Goal: Task Accomplishment & Management: Use online tool/utility

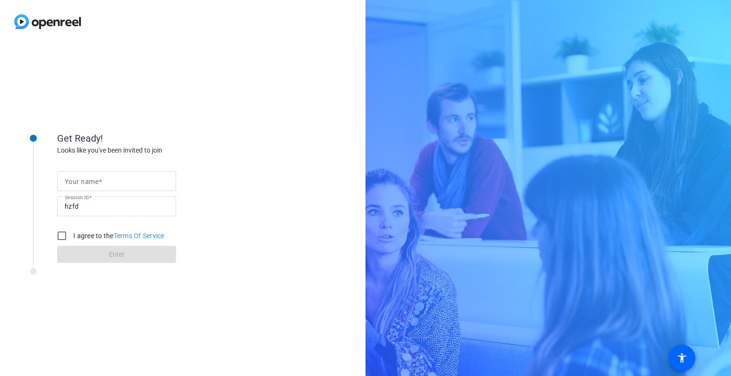
click at [125, 179] on input "Your name" at bounding box center [117, 181] width 104 height 11
type input "[PERSON_NAME]"
click at [77, 235] on label "I agree to the Terms Of Service" at bounding box center [117, 236] width 93 height 10
click at [71, 235] on input "I agree to the Terms Of Service" at bounding box center [61, 236] width 19 height 19
checkbox input "true"
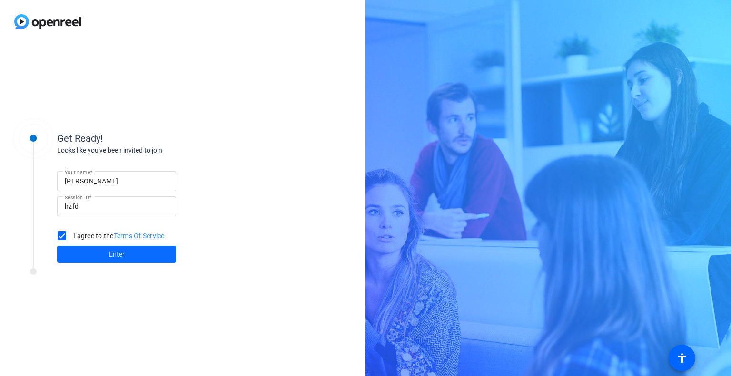
click at [94, 258] on span at bounding box center [116, 254] width 119 height 23
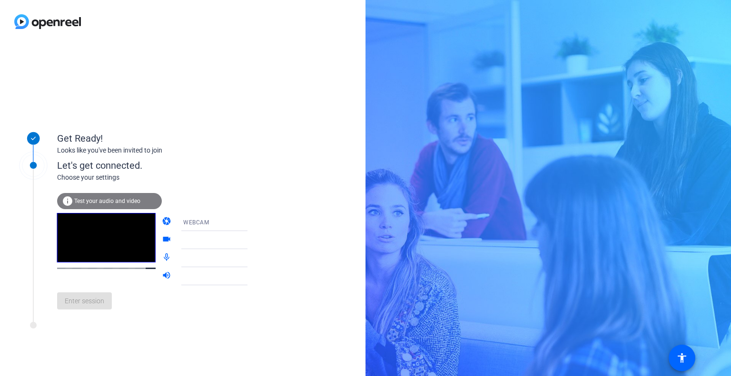
click at [229, 223] on div "WEBCAM" at bounding box center [218, 223] width 71 height 12
click at [229, 223] on div at bounding box center [365, 188] width 731 height 376
click at [203, 221] on div "WEBCAM" at bounding box center [218, 223] width 71 height 12
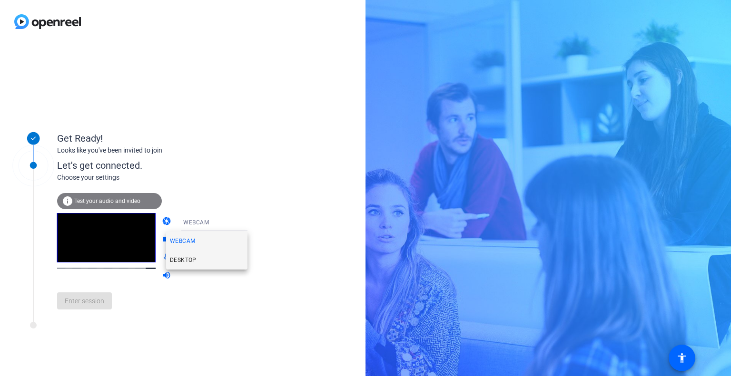
click at [199, 259] on mat-option "DESKTOP" at bounding box center [206, 260] width 81 height 19
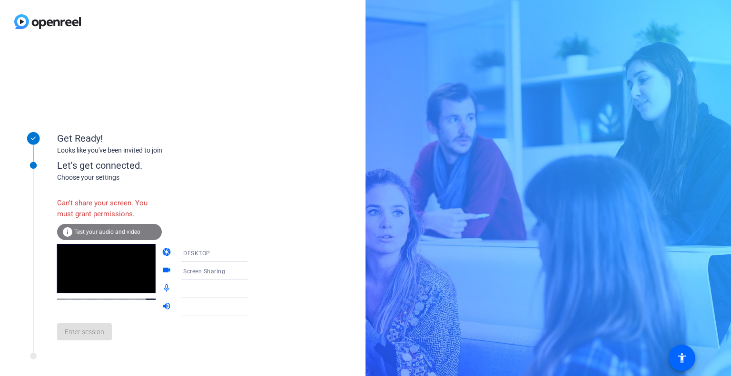
click at [217, 252] on div "DESKTOP" at bounding box center [218, 253] width 71 height 12
click at [212, 270] on mat-option "WEBCAM" at bounding box center [206, 272] width 81 height 19
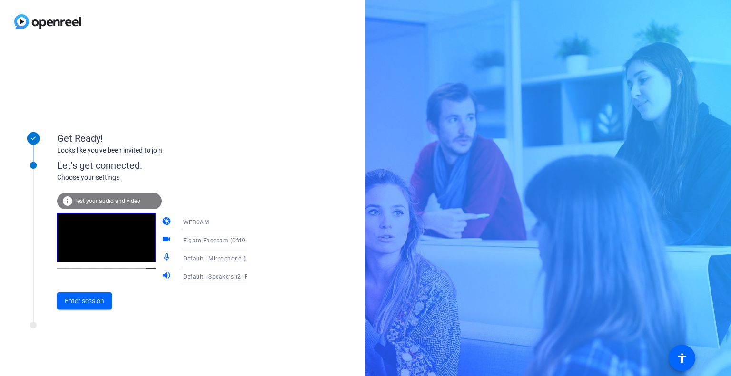
click at [222, 259] on span "Default - Microphone (USB PnP Audio Device) (0d8c:0134)" at bounding box center [264, 259] width 162 height 8
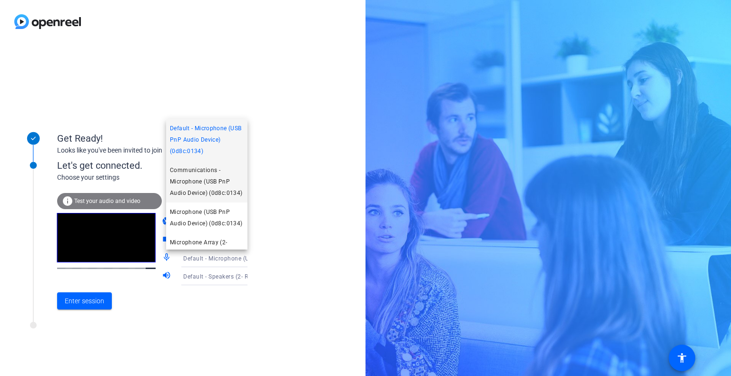
scroll to position [48, 0]
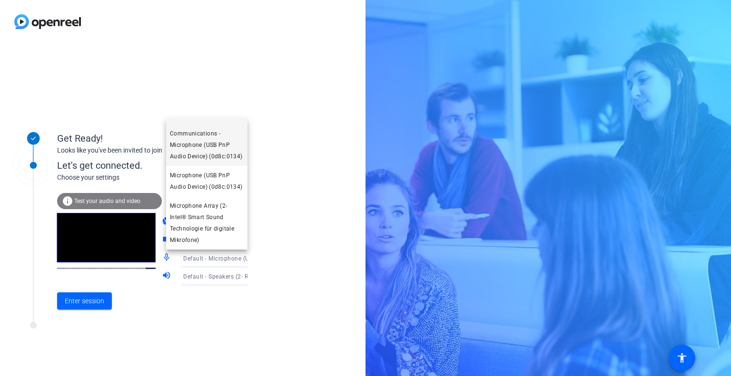
click at [212, 193] on span "Microphone (USB PnP Audio Device) (0d8c:0134)" at bounding box center [207, 181] width 74 height 23
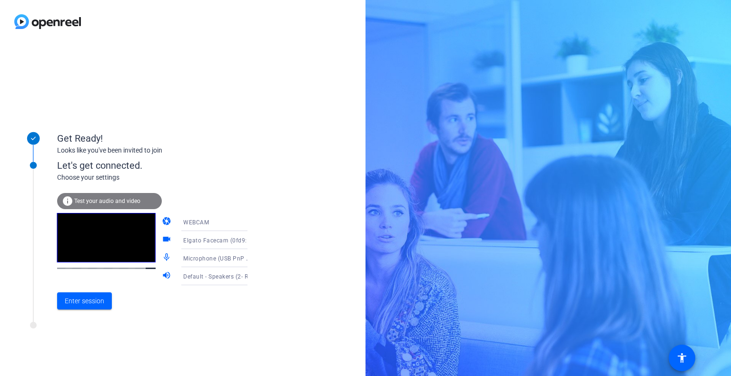
click at [204, 279] on span "Default - Speakers (2- Realtek(R) Audio)" at bounding box center [237, 277] width 109 height 8
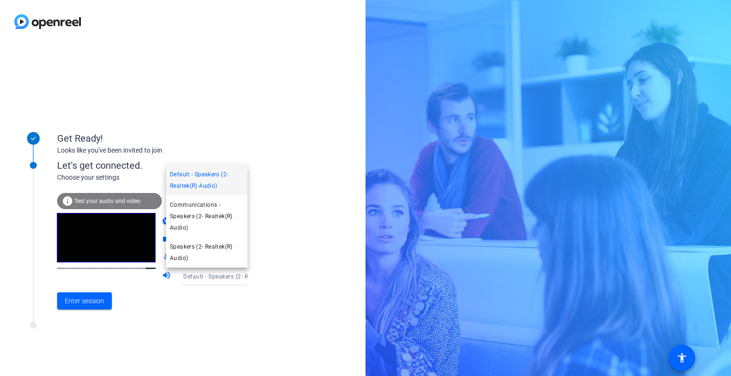
click at [204, 279] on div at bounding box center [365, 188] width 731 height 376
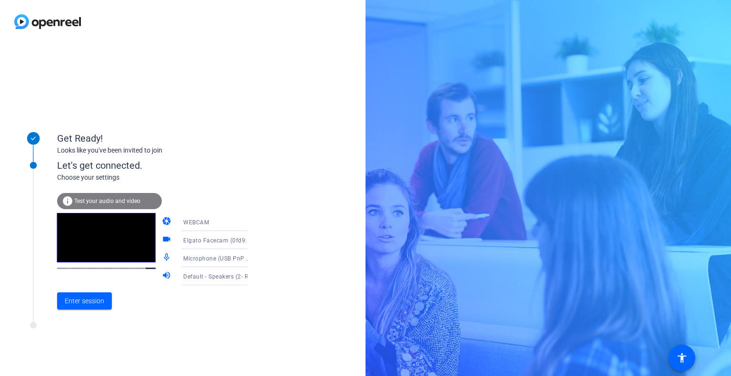
click at [119, 203] on span "Test your audio and video" at bounding box center [107, 201] width 66 height 7
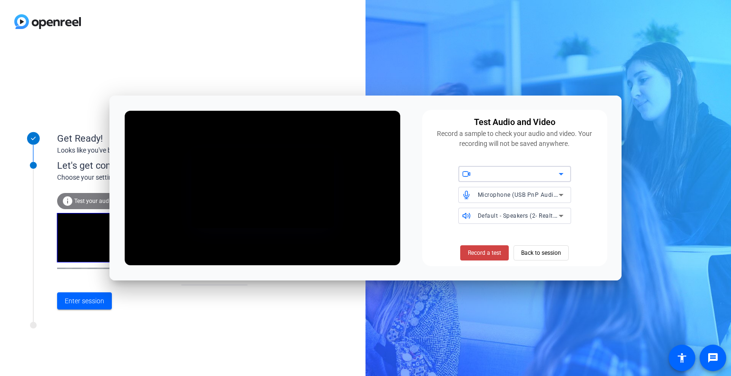
click at [558, 175] on icon at bounding box center [560, 173] width 11 height 11
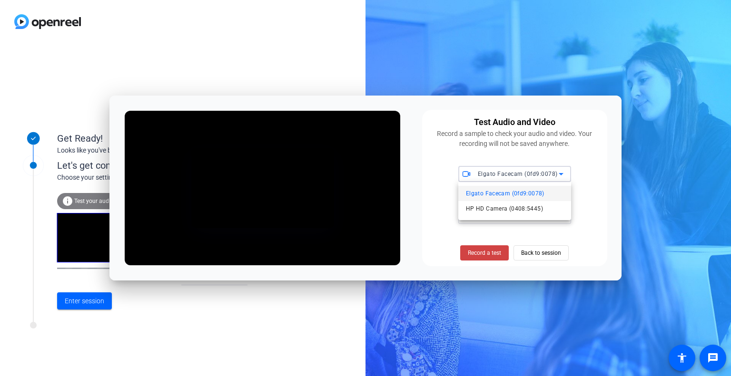
click at [540, 189] on span "Elgato Facecam (0fd9:0078)" at bounding box center [505, 193] width 79 height 11
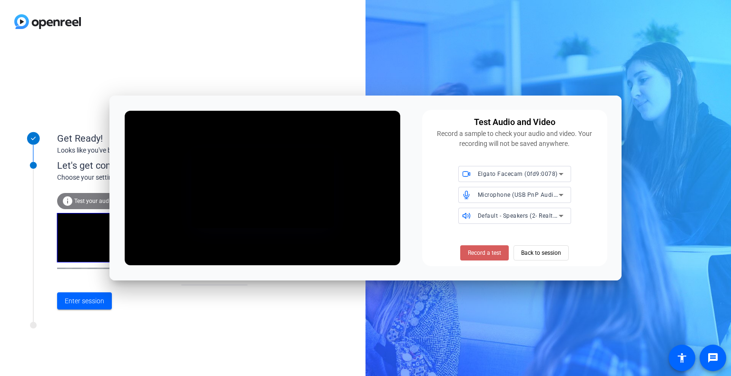
click at [485, 251] on span "Record a test" at bounding box center [484, 253] width 33 height 9
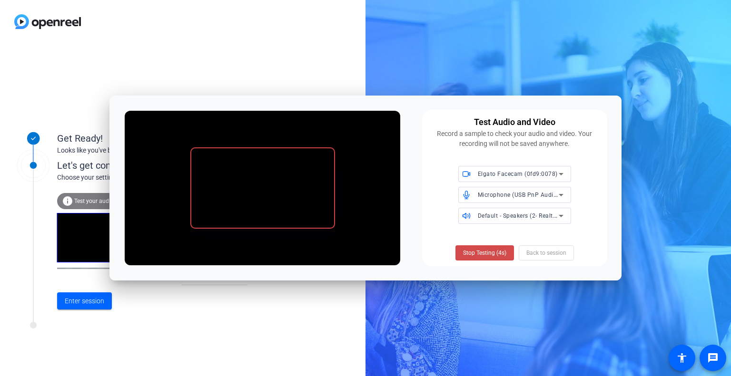
click at [498, 251] on span "Stop Testing (4s)" at bounding box center [484, 253] width 43 height 9
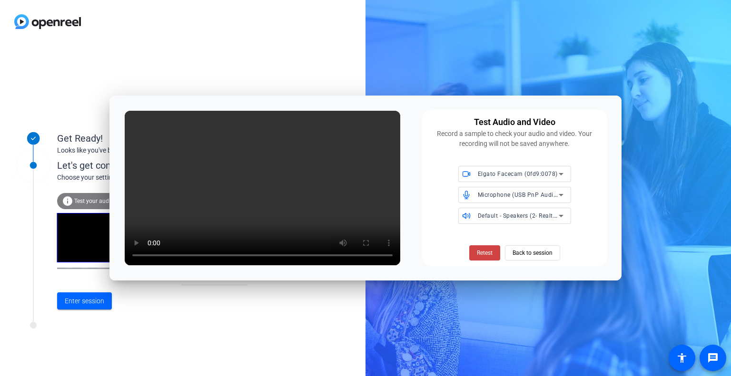
click at [546, 196] on span "Microphone (USB PnP Audio Device) (0d8c:0134)" at bounding box center [546, 195] width 137 height 8
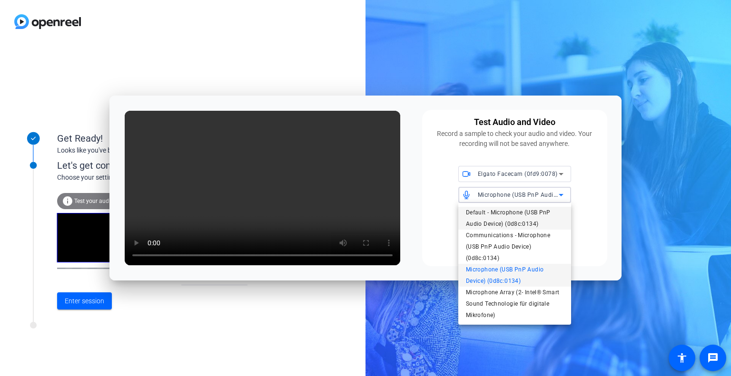
click at [542, 211] on span "Default - Microphone (USB PnP Audio Device) (0d8c:0134)" at bounding box center [515, 218] width 98 height 23
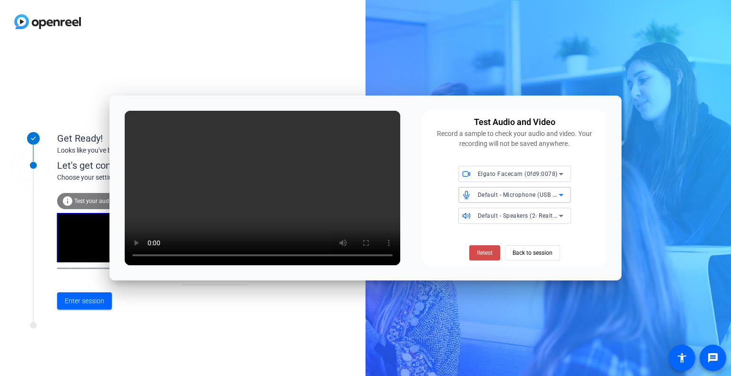
click at [484, 255] on span "Retest" at bounding box center [485, 253] width 16 height 9
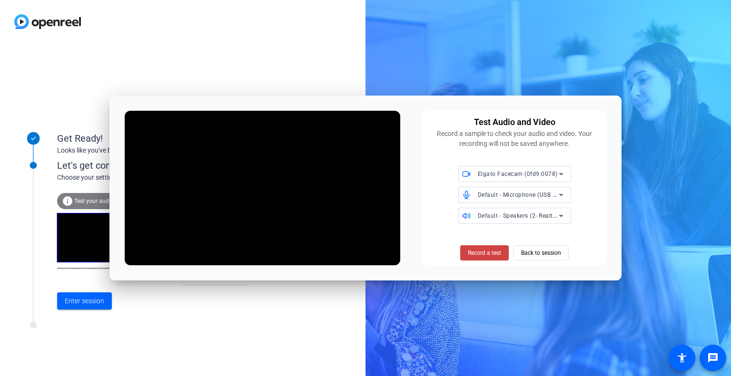
click at [484, 255] on span "Record a test" at bounding box center [484, 253] width 33 height 9
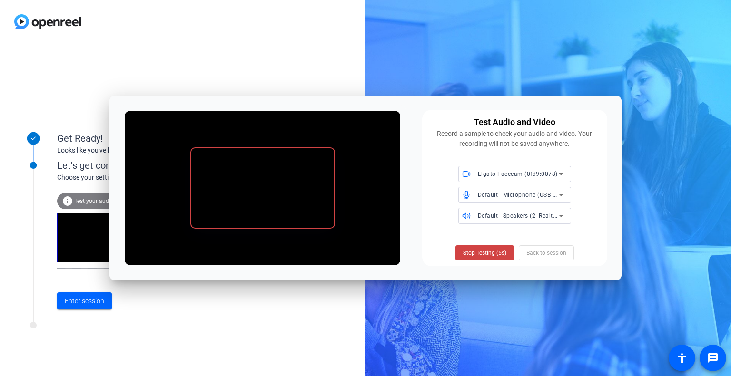
click at [484, 255] on span "Stop Testing (5s)" at bounding box center [484, 253] width 43 height 9
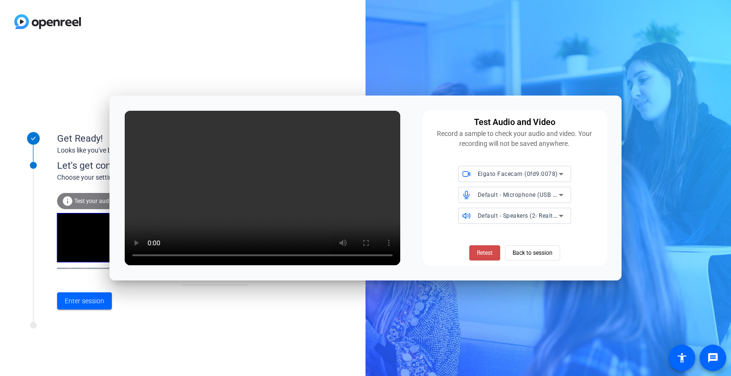
click at [489, 256] on span "Retest" at bounding box center [485, 253] width 16 height 9
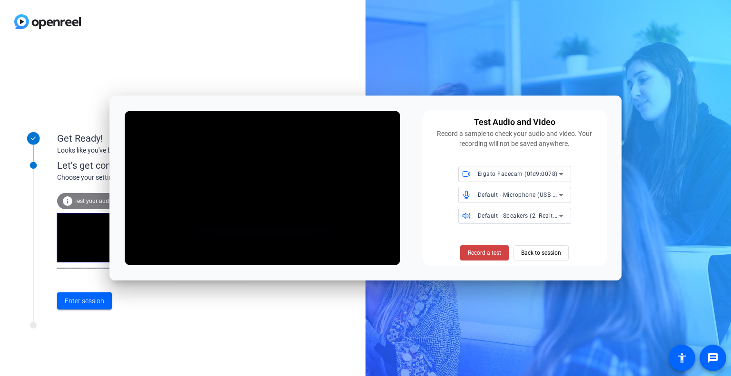
click at [489, 256] on span "Record a test" at bounding box center [484, 253] width 33 height 9
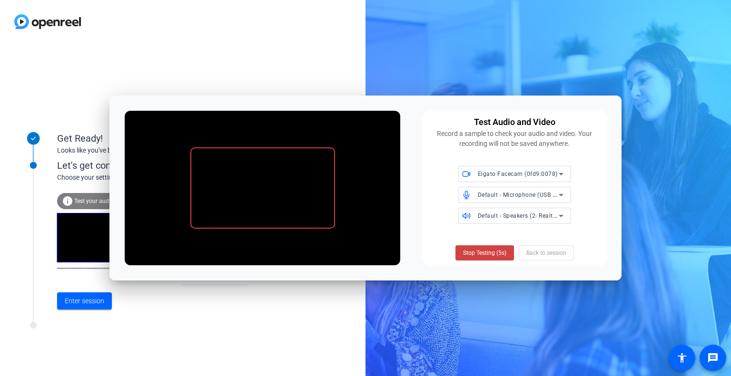
click at [489, 256] on span "Stop Testing (5s)" at bounding box center [484, 253] width 43 height 9
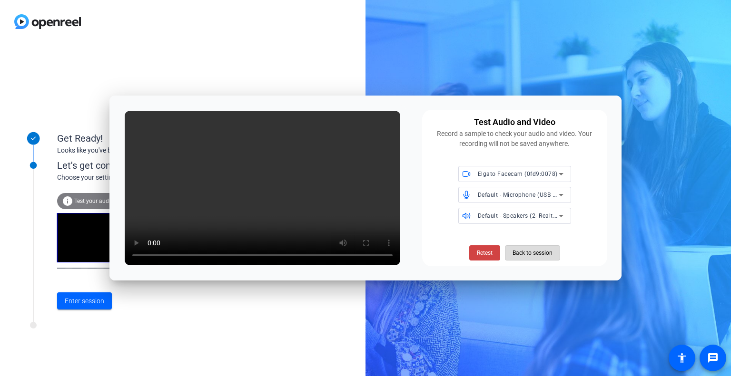
click at [529, 250] on span "Back to session" at bounding box center [533, 253] width 40 height 18
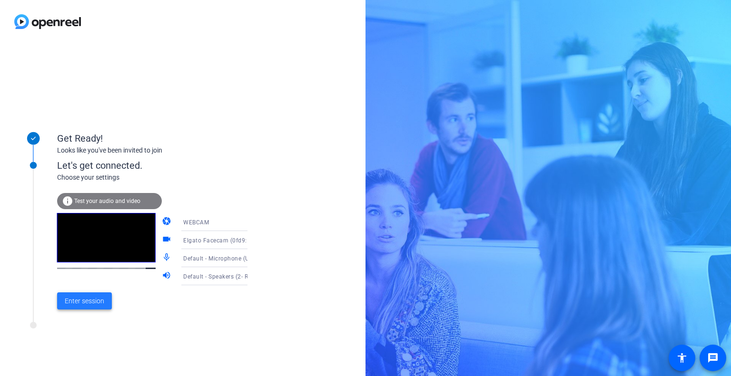
click at [86, 304] on span "Enter session" at bounding box center [84, 301] width 39 height 10
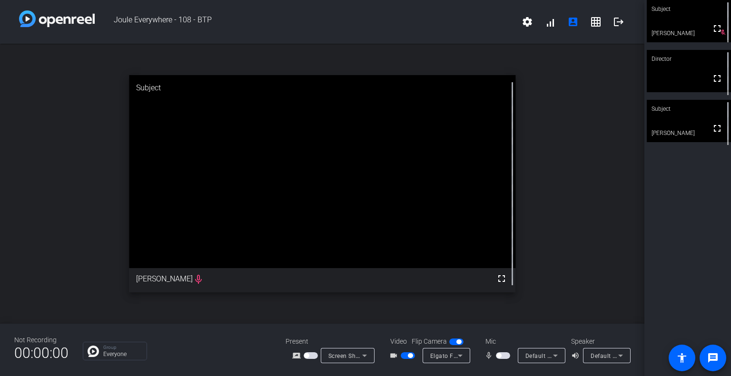
click at [497, 358] on span "button" at bounding box center [503, 356] width 14 height 7
click at [538, 361] on div "Default - Microphone (USB PnP Audio Device) (0d8c:0134)" at bounding box center [539, 356] width 28 height 12
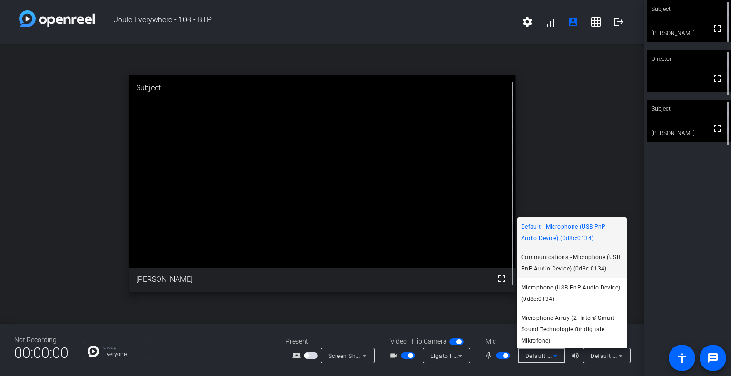
click at [560, 275] on span "Communications - Microphone (USB PnP Audio Device) (0d8c:0134)" at bounding box center [572, 263] width 102 height 23
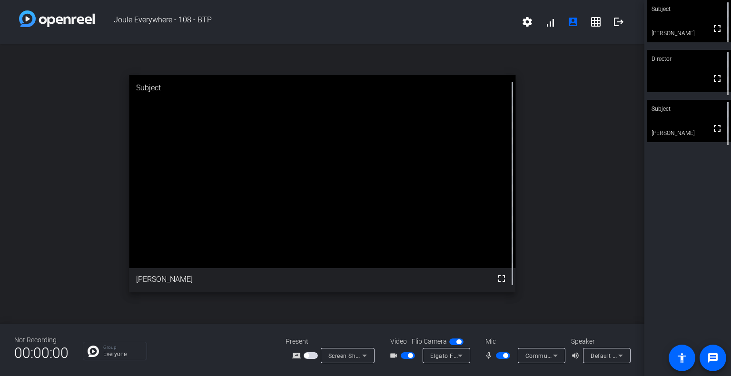
click at [695, 185] on div "Subject fullscreen Ilya Belozerov Director fullscreen Subject fullscreen Pragny…" at bounding box center [687, 188] width 87 height 376
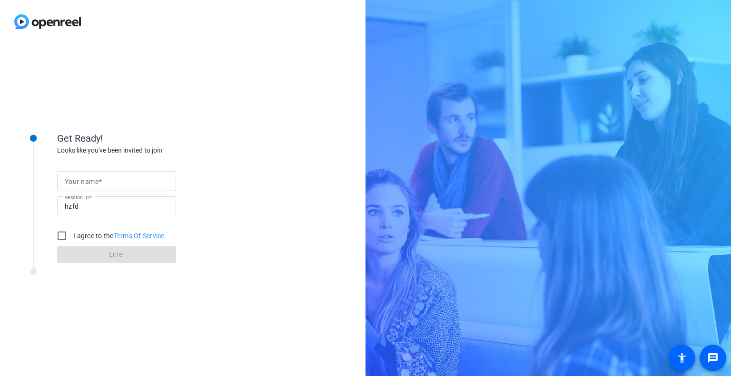
click at [108, 175] on div at bounding box center [117, 181] width 104 height 20
type input "[PERSON_NAME]"
click at [56, 235] on input "I agree to the Terms Of Service" at bounding box center [61, 236] width 19 height 19
checkbox input "true"
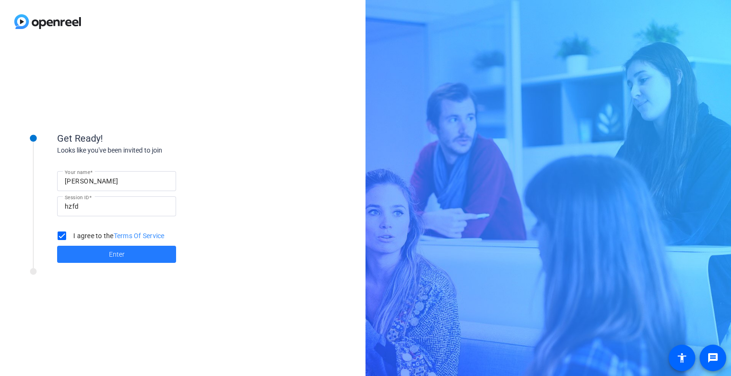
click at [78, 251] on span at bounding box center [116, 254] width 119 height 23
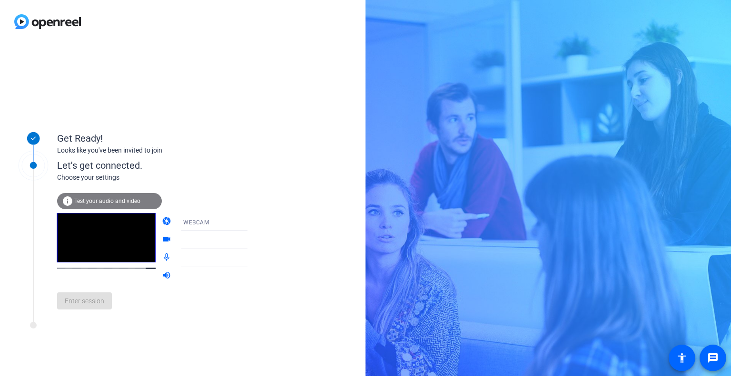
click at [251, 222] on icon at bounding box center [256, 222] width 11 height 11
click at [245, 195] on div at bounding box center [365, 188] width 731 height 376
click at [231, 257] on span "Communications - Microphone (USB PnP Audio Device) (0d8c:0134)" at bounding box center [278, 259] width 190 height 8
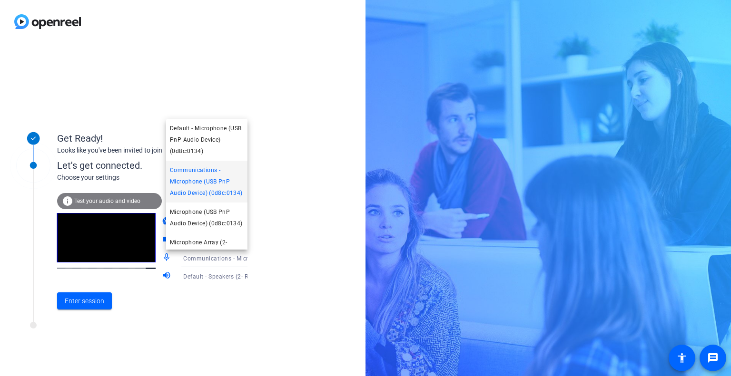
click at [231, 257] on div at bounding box center [365, 188] width 731 height 376
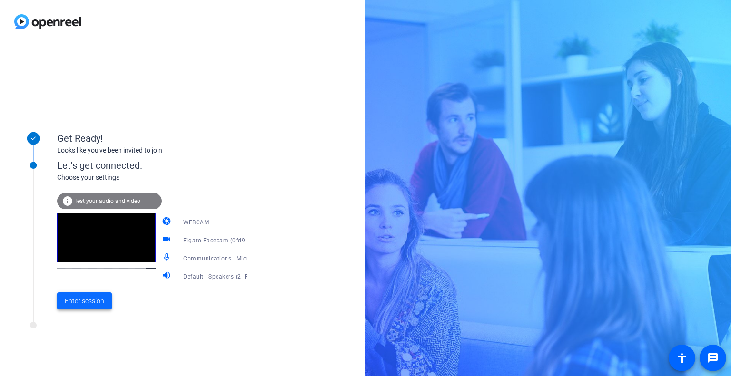
click at [91, 300] on span "Enter session" at bounding box center [84, 301] width 39 height 10
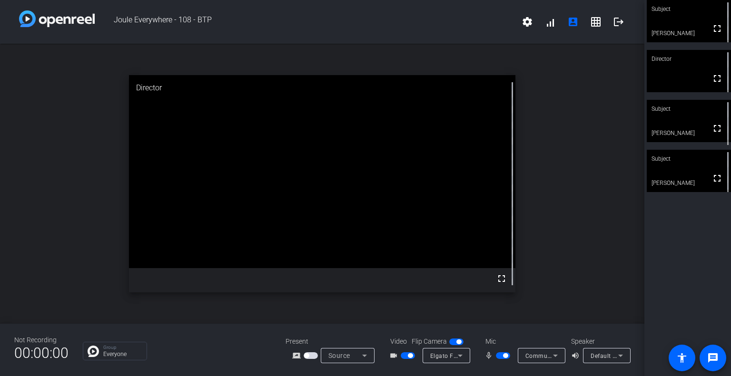
click at [555, 355] on icon at bounding box center [555, 356] width 5 height 2
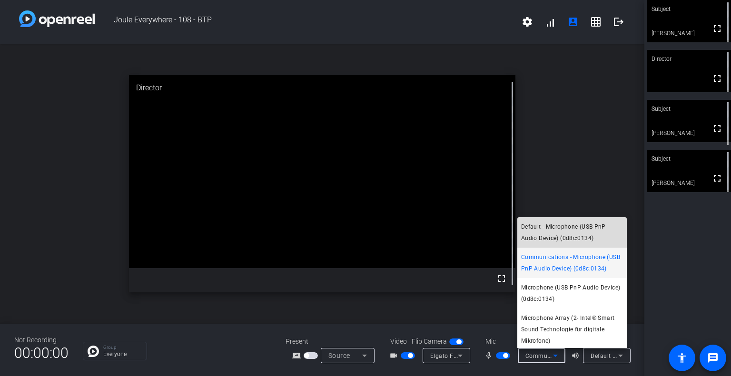
click at [575, 230] on span "Default - Microphone (USB PnP Audio Device) (0d8c:0134)" at bounding box center [572, 232] width 102 height 23
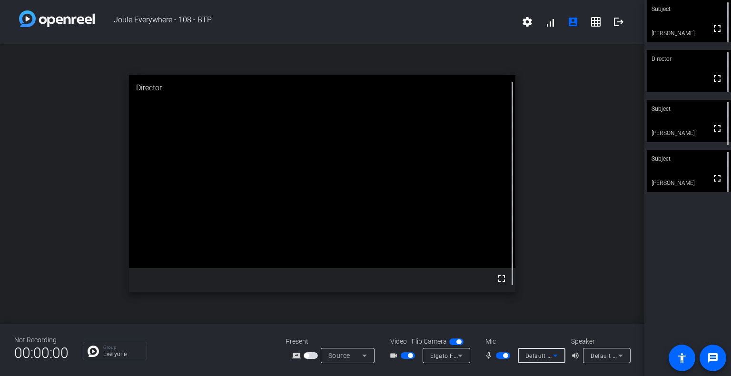
click at [547, 353] on span "Default - Microphone (USB PnP Audio Device) (0d8c:0134)" at bounding box center [606, 356] width 162 height 8
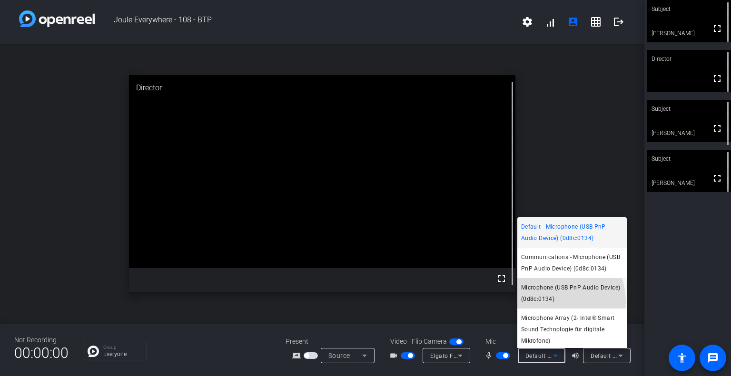
click at [551, 305] on span "Microphone (USB PnP Audio Device) (0d8c:0134)" at bounding box center [572, 293] width 102 height 23
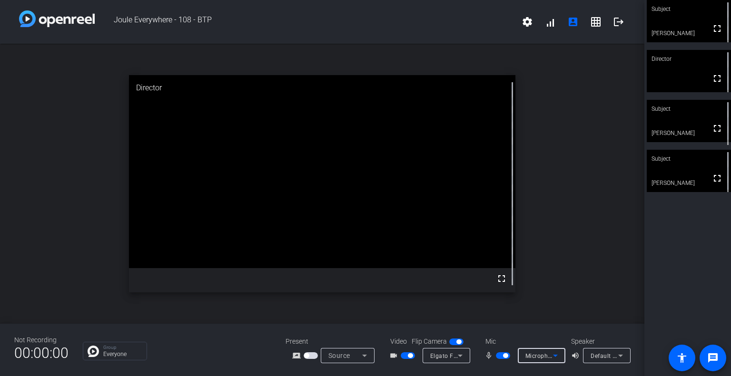
click at [552, 360] on icon at bounding box center [555, 355] width 11 height 11
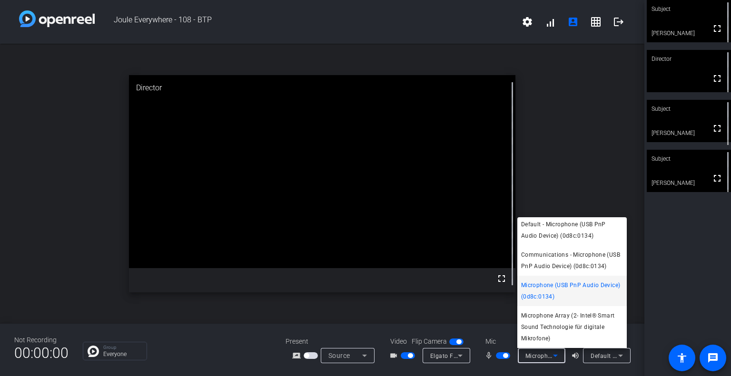
scroll to position [13, 0]
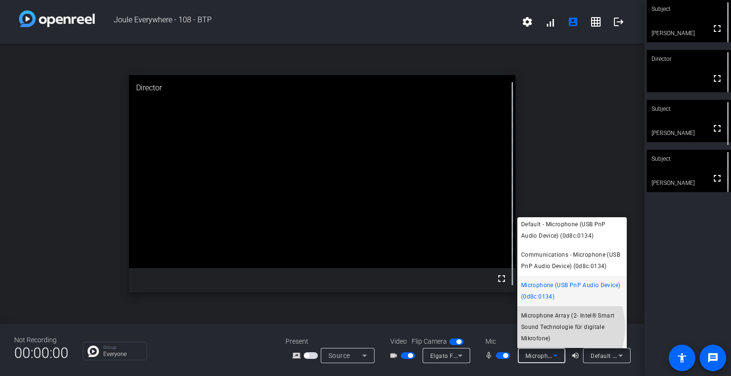
click at [557, 328] on span "Microphone Array (2- Intel® Smart Sound Technologie für digitale Mikrofone)" at bounding box center [572, 327] width 102 height 34
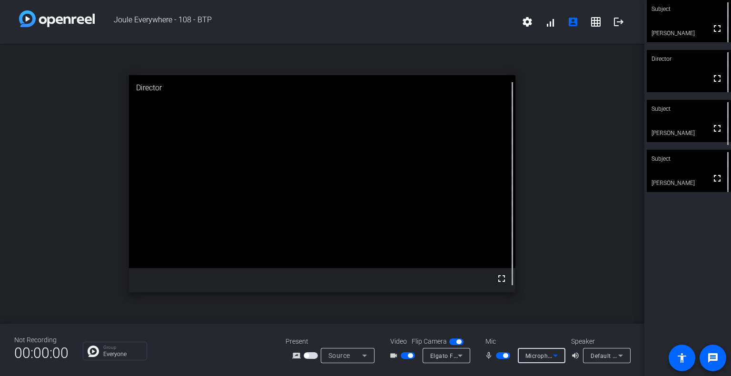
click at [541, 355] on span "Microphone Array (2- Intel® Smart Sound Technologie für digitale Mikrofone)" at bounding box center [632, 356] width 214 height 8
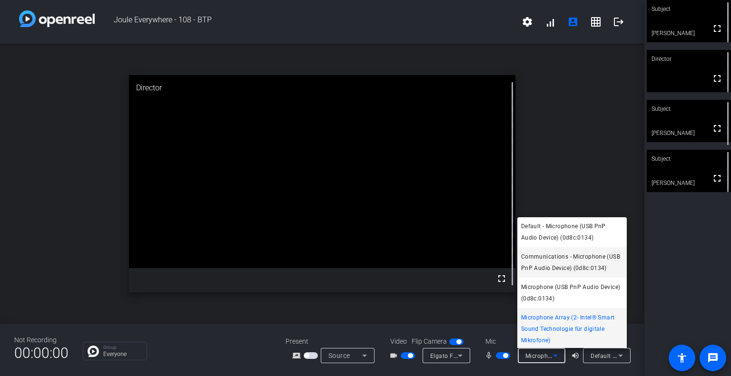
scroll to position [0, 0]
click at [564, 270] on span "Communications - Microphone (USB PnP Audio Device) (0d8c:0134)" at bounding box center [572, 263] width 102 height 23
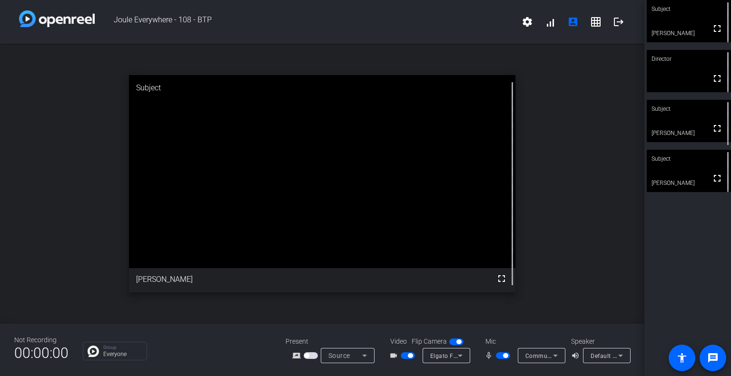
click at [680, 244] on div "Subject fullscreen [PERSON_NAME] Director fullscreen Subject fullscreen [PERSON…" at bounding box center [687, 188] width 87 height 376
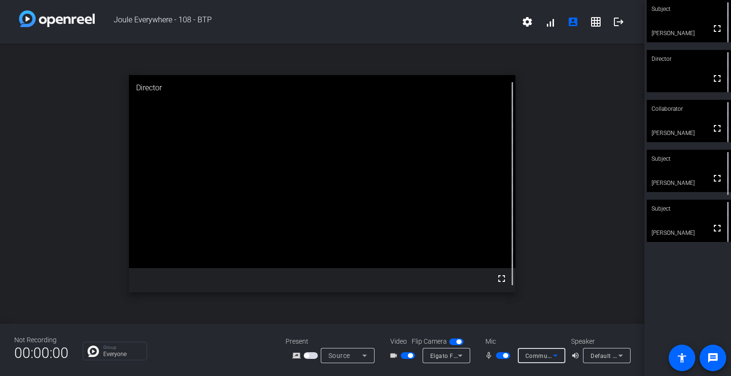
click at [534, 356] on span "Communications - Microphone (USB PnP Audio Device) (0d8c:0134)" at bounding box center [620, 356] width 190 height 8
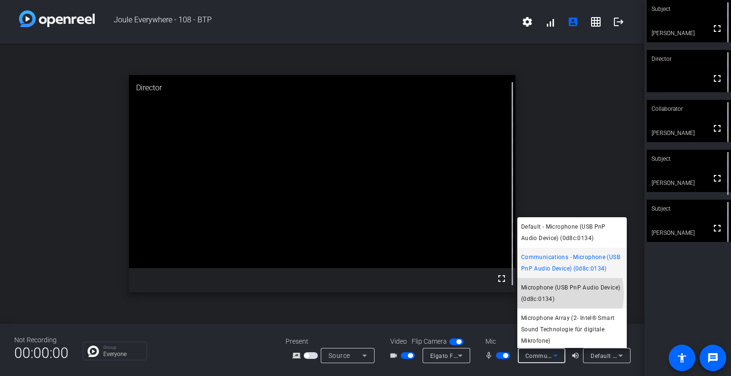
click at [552, 305] on span "Microphone (USB PnP Audio Device) (0d8c:0134)" at bounding box center [572, 293] width 102 height 23
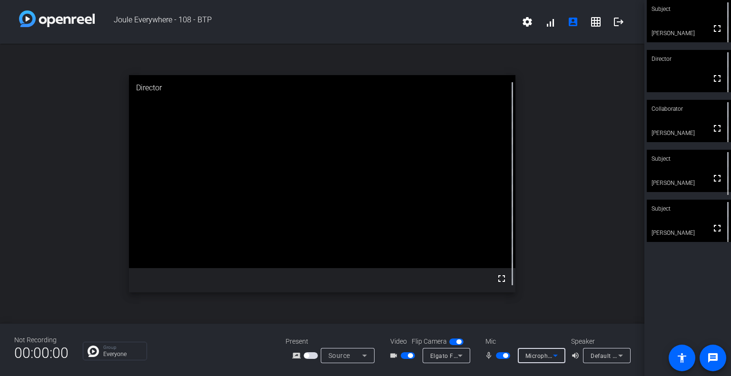
click at [678, 266] on div "Subject fullscreen [PERSON_NAME] Director fullscreen Collaborator fullscreen [P…" at bounding box center [687, 188] width 87 height 376
click at [675, 310] on div "Subject fullscreen [PERSON_NAME] Director fullscreen Collaborator fullscreen [P…" at bounding box center [687, 188] width 87 height 376
click at [672, 286] on div "Subject fullscreen [PERSON_NAME] Director fullscreen Collaborator fullscreen [P…" at bounding box center [687, 188] width 87 height 376
click at [536, 363] on div "Microphone (USB PnP Audio Device) (0d8c:0134)" at bounding box center [541, 355] width 32 height 15
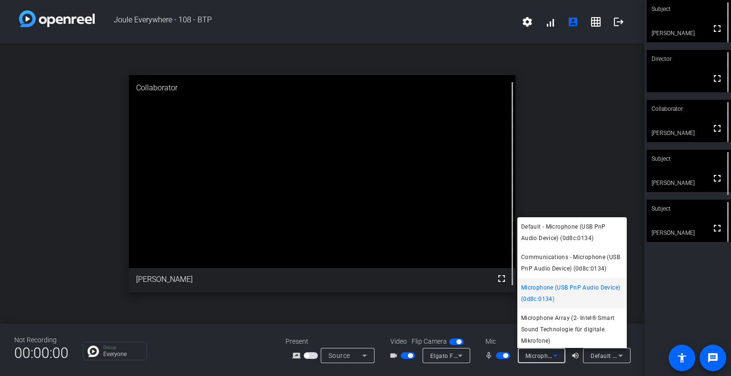
click at [533, 371] on div at bounding box center [365, 188] width 731 height 376
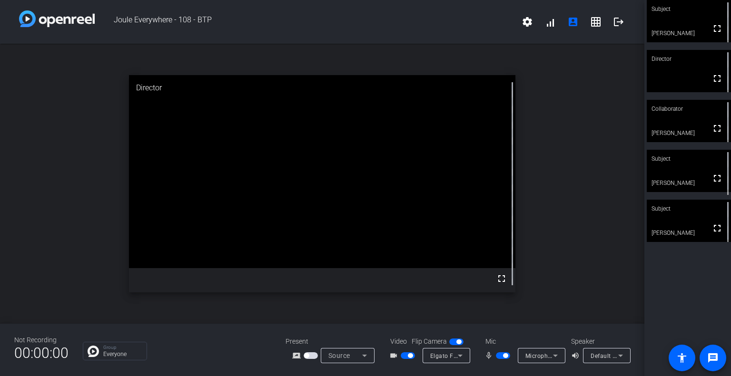
click at [671, 295] on div "Subject fullscreen [PERSON_NAME] Director fullscreen Collaborator fullscreen [P…" at bounding box center [687, 188] width 87 height 376
